Goal: Go to known website: Access a specific website the user already knows

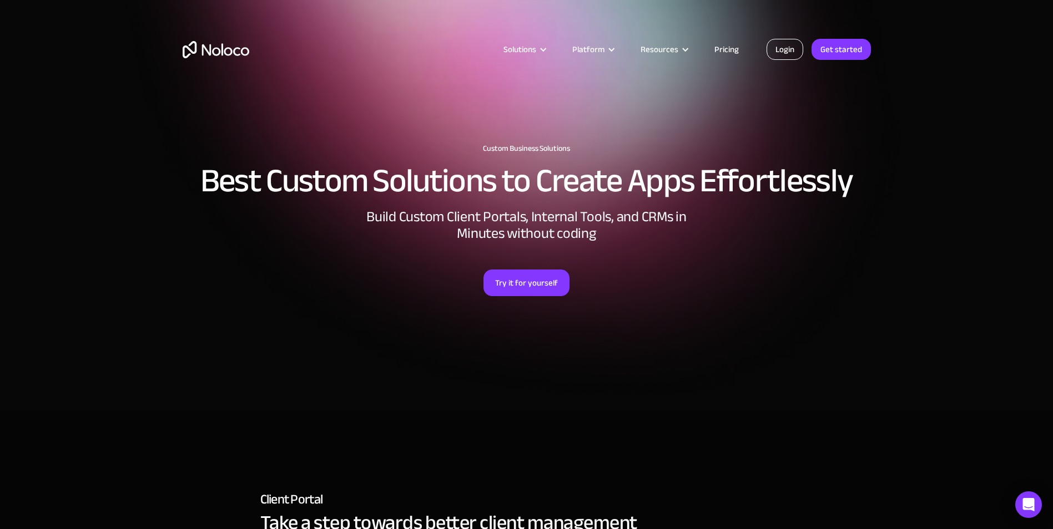
click at [782, 44] on link "Login" at bounding box center [784, 49] width 37 height 21
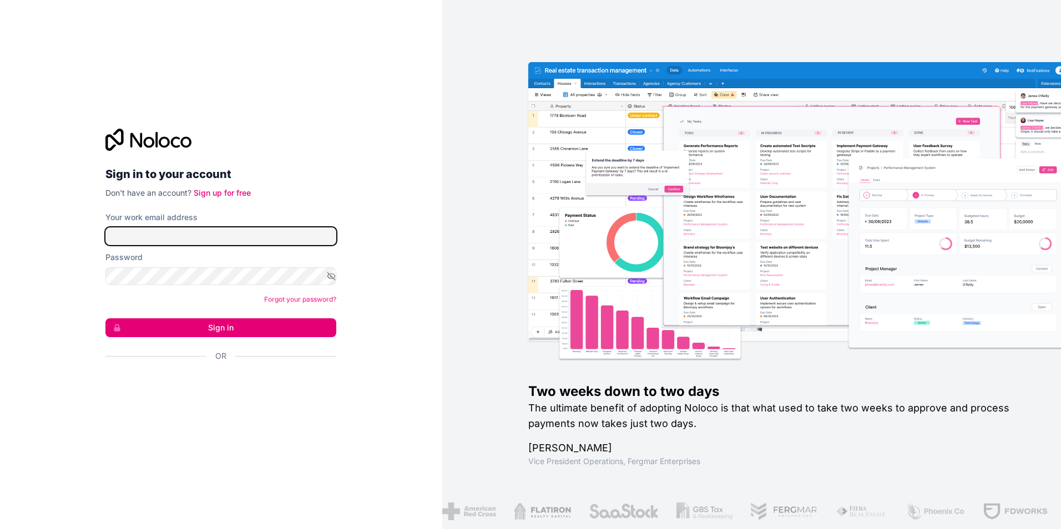
type input "[PERSON_NAME][EMAIL_ADDRESS][PERSON_NAME][DOMAIN_NAME]"
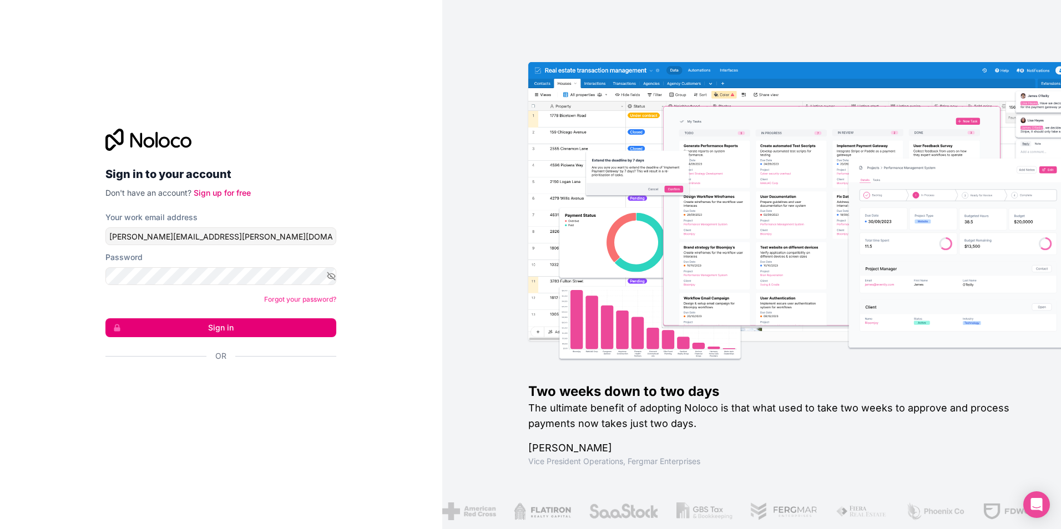
click at [210, 327] on button "Sign in" at bounding box center [220, 328] width 231 height 19
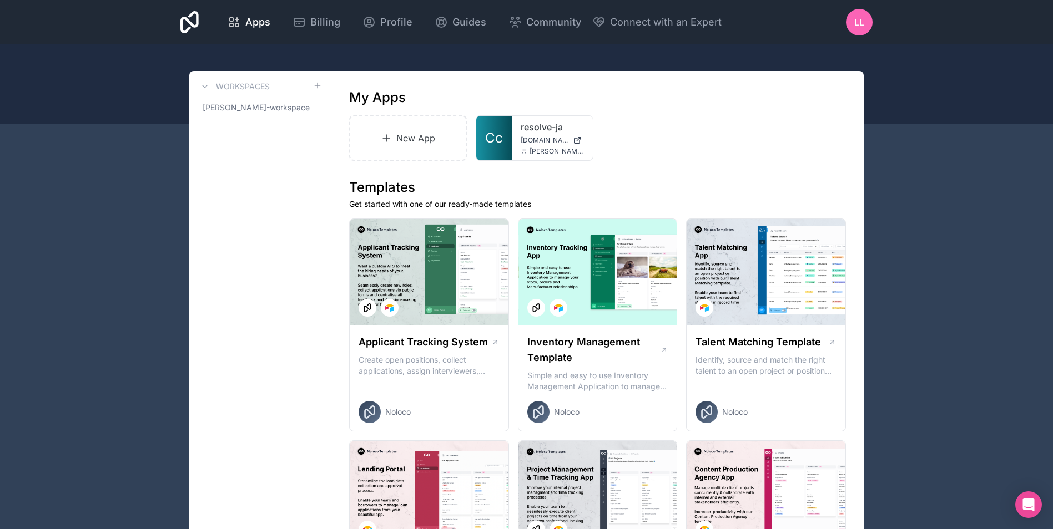
click at [503, 130] on link "Cc" at bounding box center [494, 138] width 36 height 44
